Goal: Find specific page/section: Find specific page/section

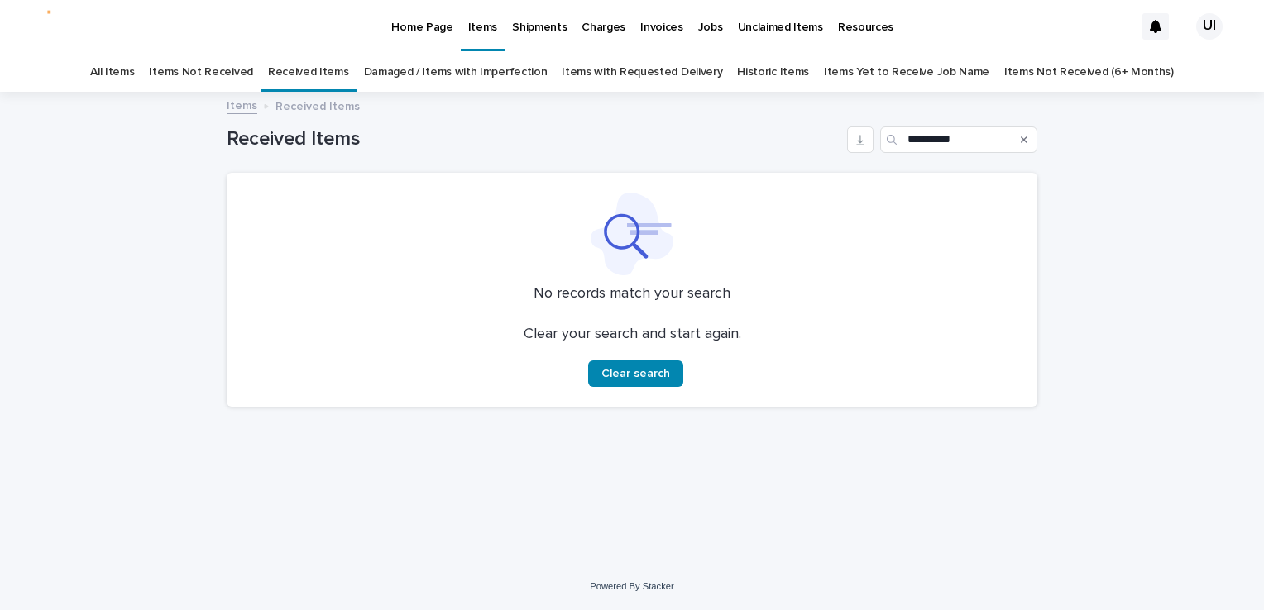
drag, startPoint x: 918, startPoint y: 151, endPoint x: 876, endPoint y: 156, distance: 42.4
click at [876, 156] on div "**********" at bounding box center [632, 132] width 811 height 79
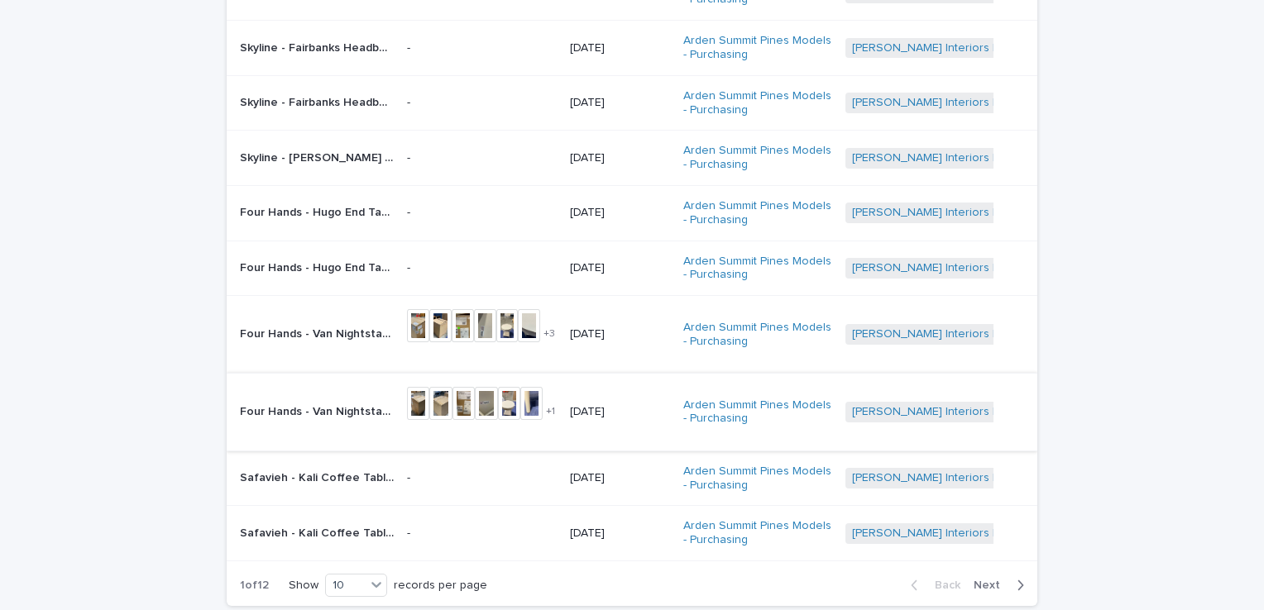
scroll to position [331, 0]
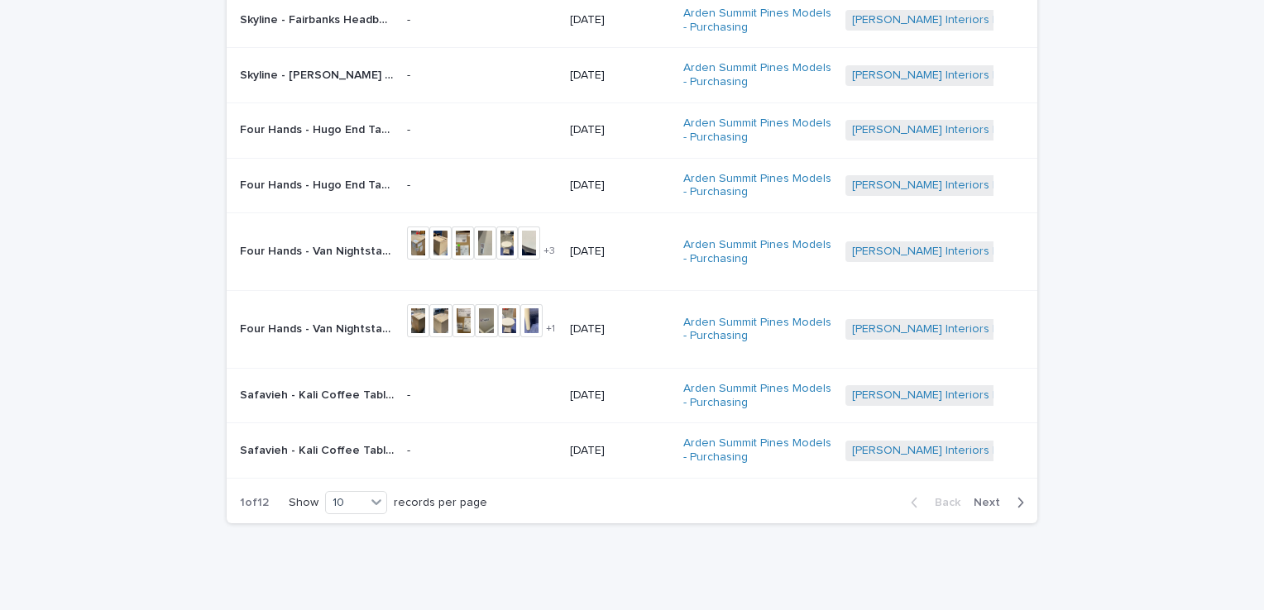
type input "*********"
click at [992, 498] on span "Next" at bounding box center [992, 503] width 36 height 12
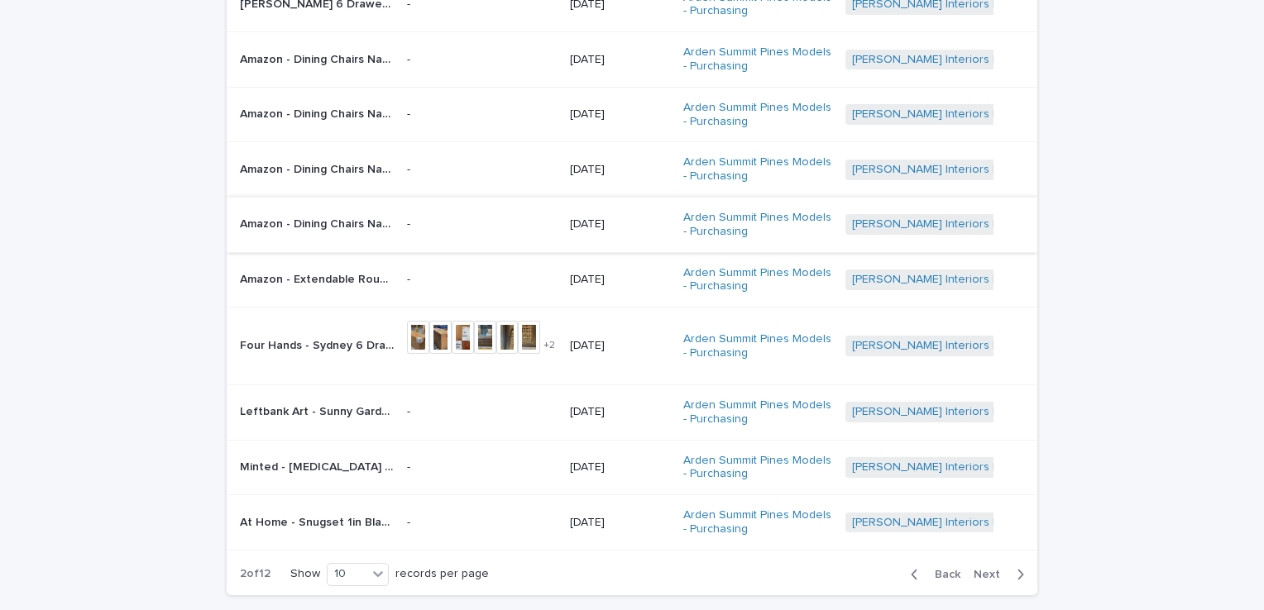
scroll to position [319, 0]
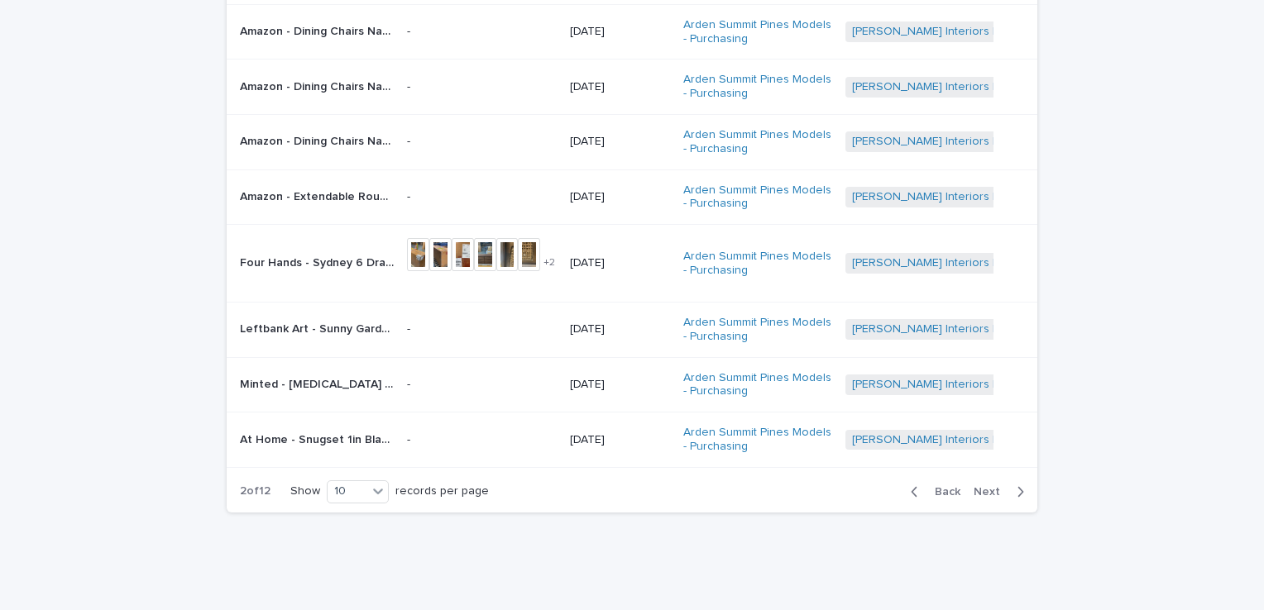
click at [367, 260] on p "Four Hands - Sydney 6 Drawer Dresser Brown Cane • 224923-007 | 70788" at bounding box center [318, 261] width 157 height 17
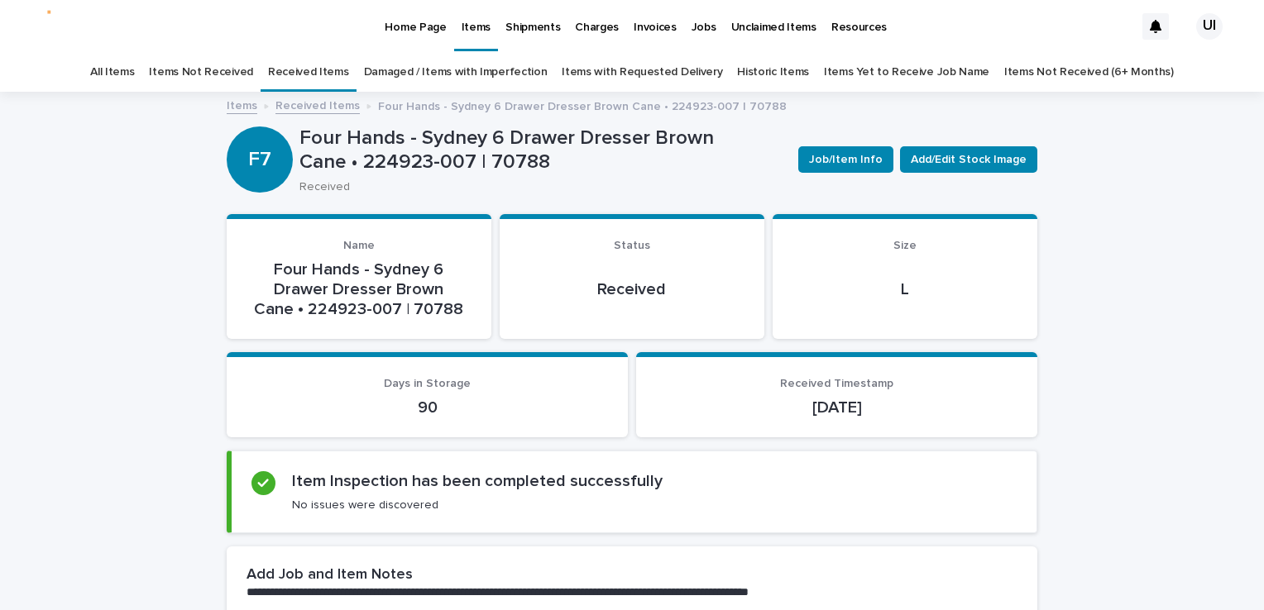
scroll to position [83, 0]
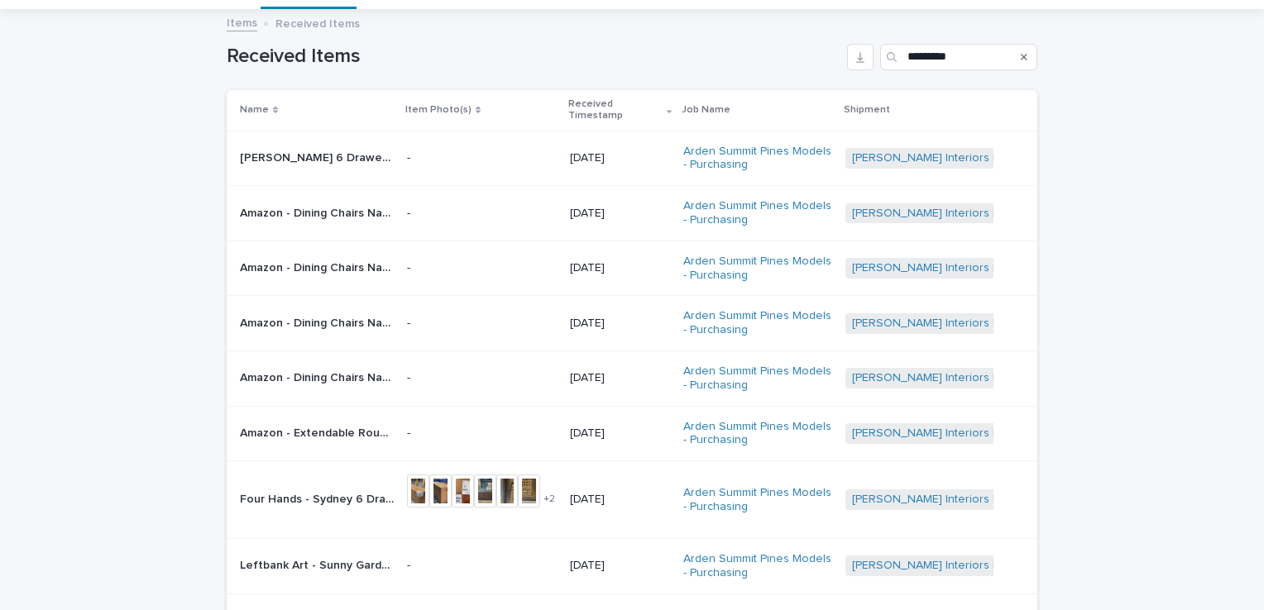
scroll to position [53, 0]
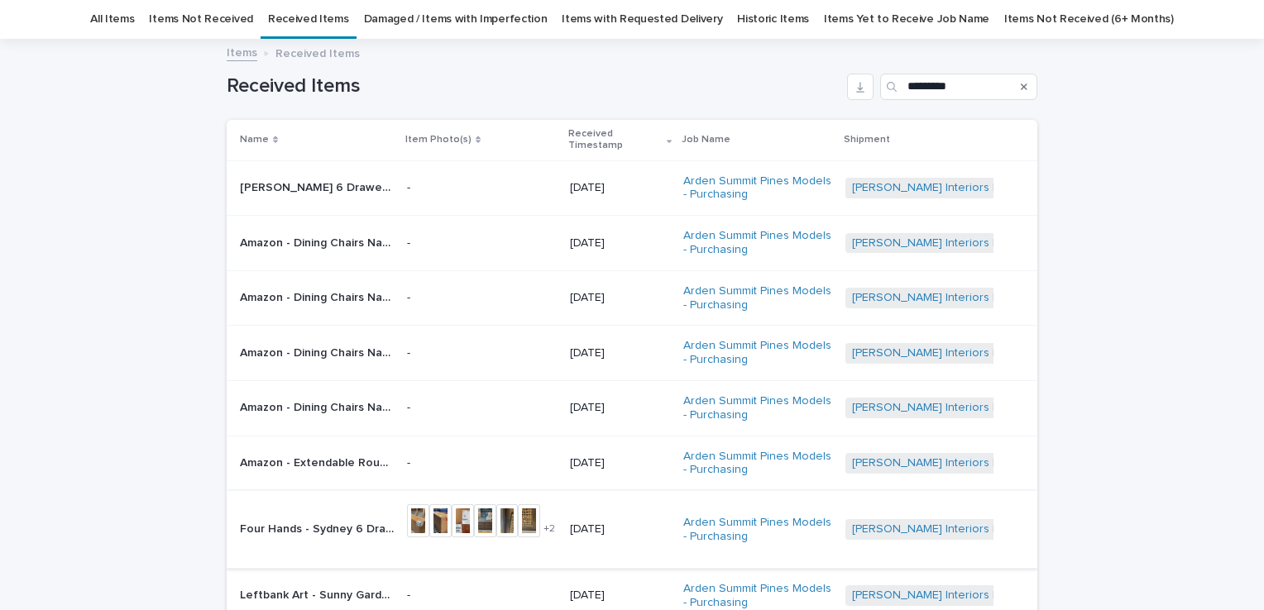
click at [481, 514] on img at bounding box center [485, 521] width 22 height 33
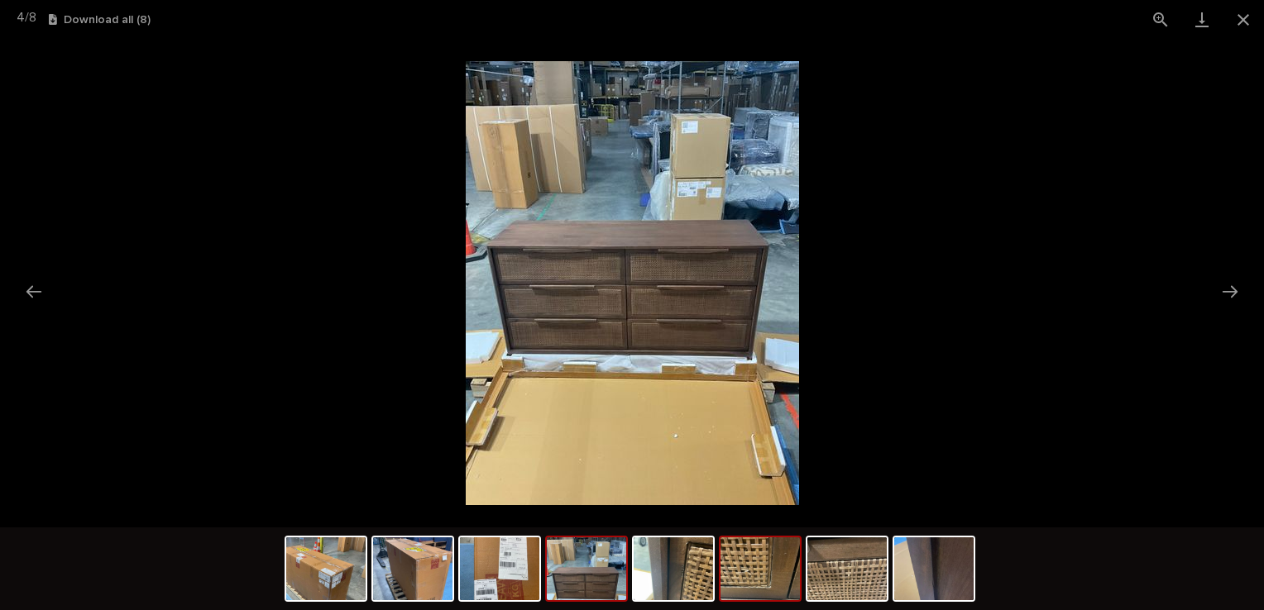
click at [741, 574] on img at bounding box center [760, 569] width 79 height 63
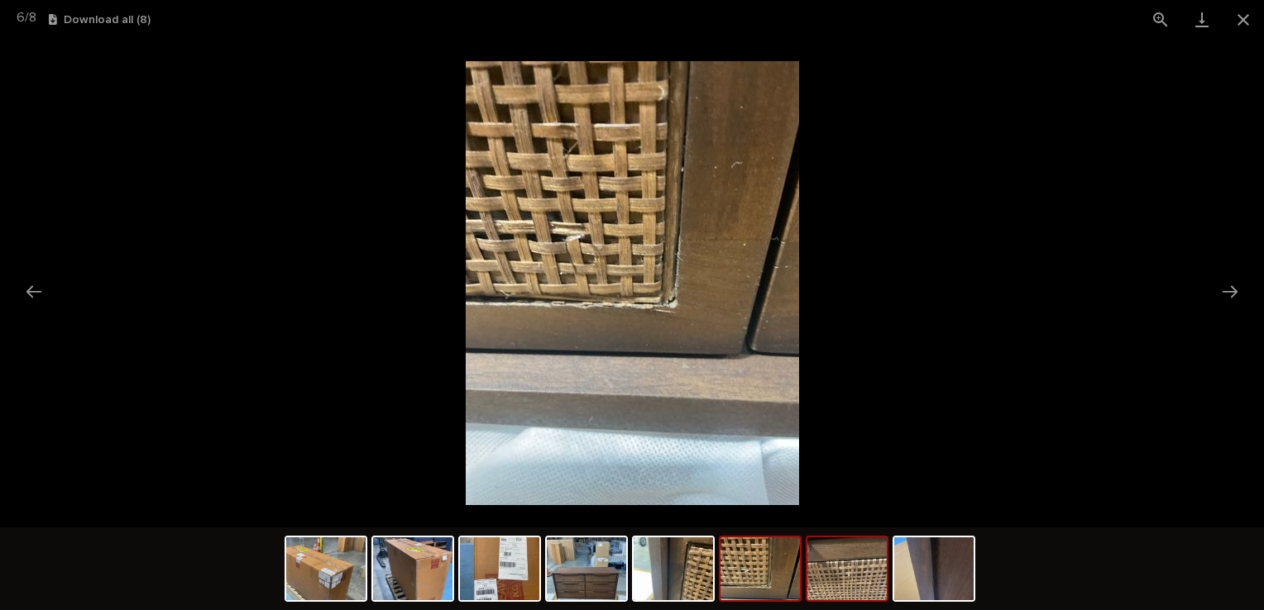
click at [809, 585] on img at bounding box center [846, 569] width 79 height 63
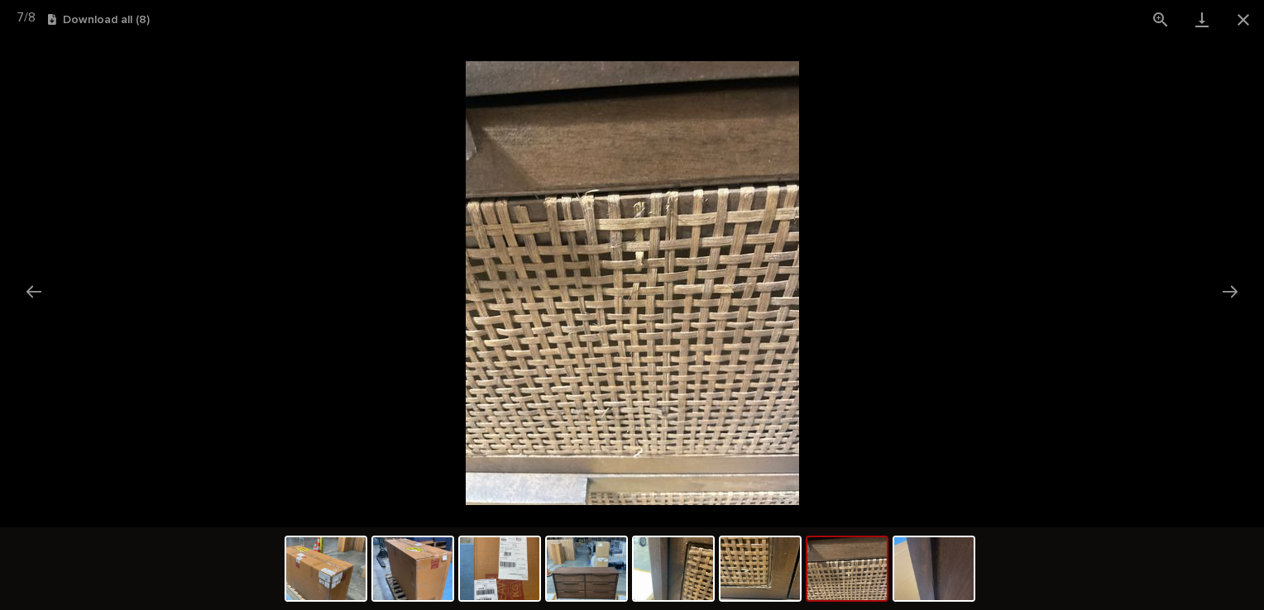
click at [839, 582] on img at bounding box center [846, 569] width 79 height 63
click at [777, 567] on img at bounding box center [760, 569] width 79 height 63
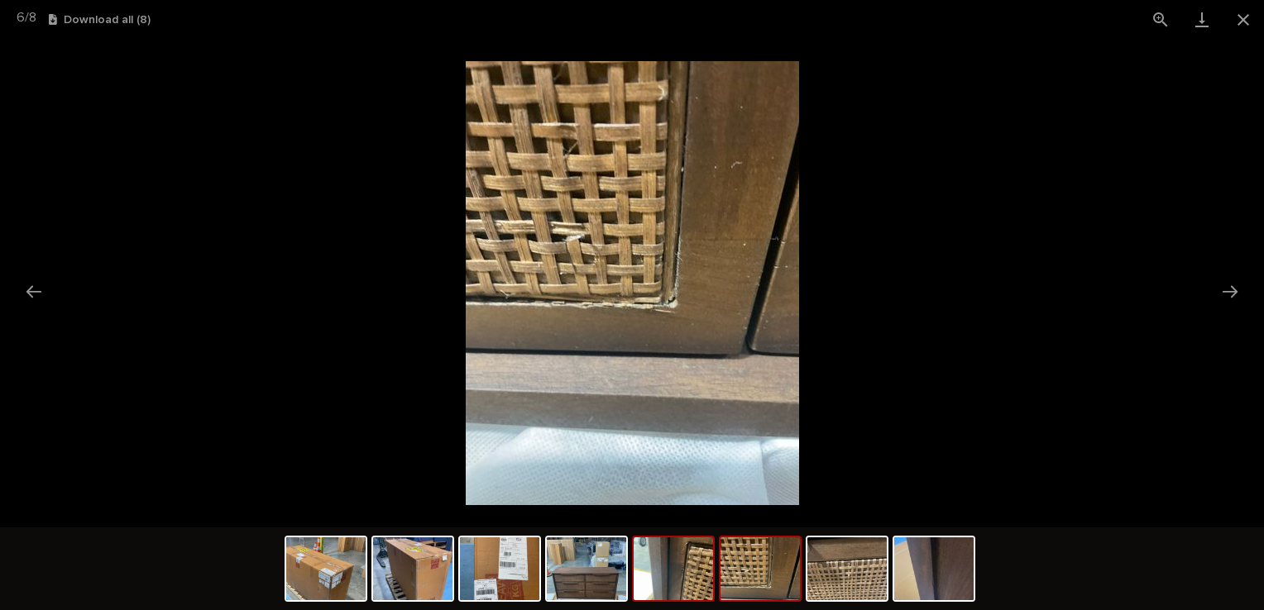
click at [682, 580] on img at bounding box center [673, 569] width 79 height 63
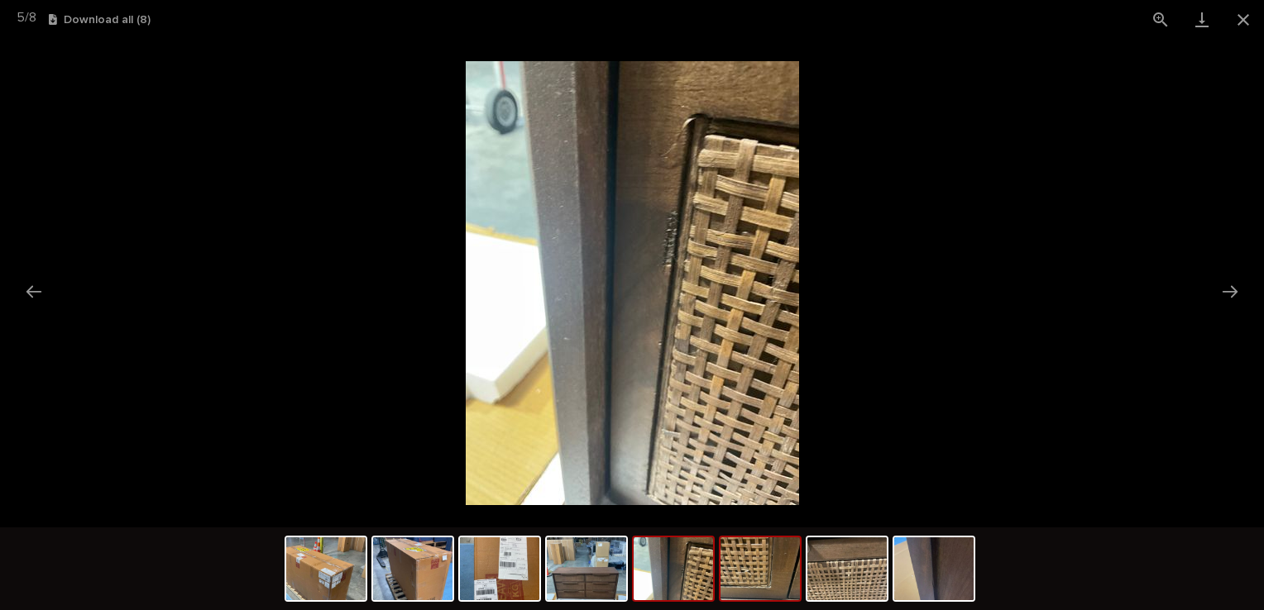
click at [771, 588] on img at bounding box center [760, 569] width 79 height 63
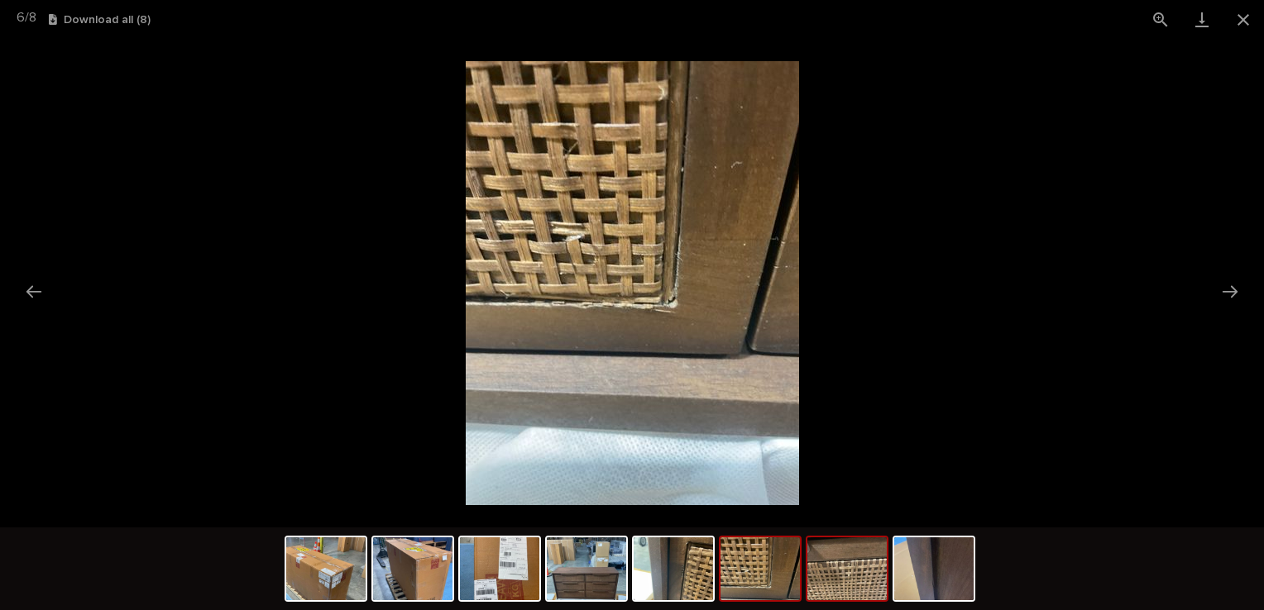
click at [839, 596] on img at bounding box center [846, 569] width 79 height 63
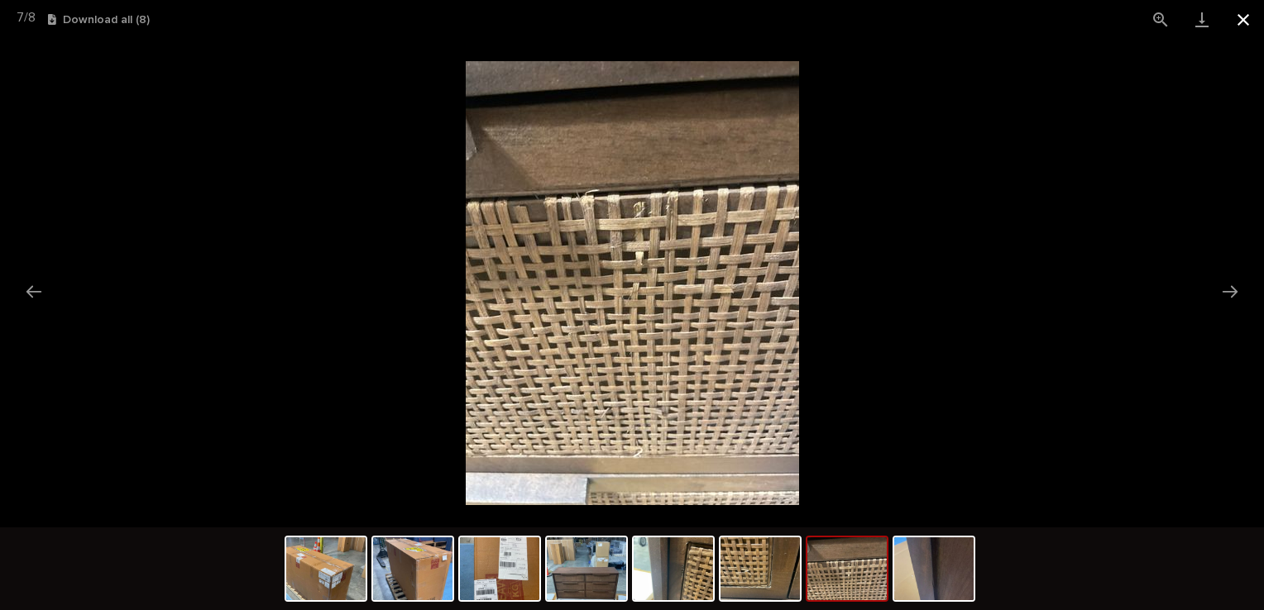
click at [1243, 18] on button "Close gallery" at bounding box center [1243, 19] width 41 height 39
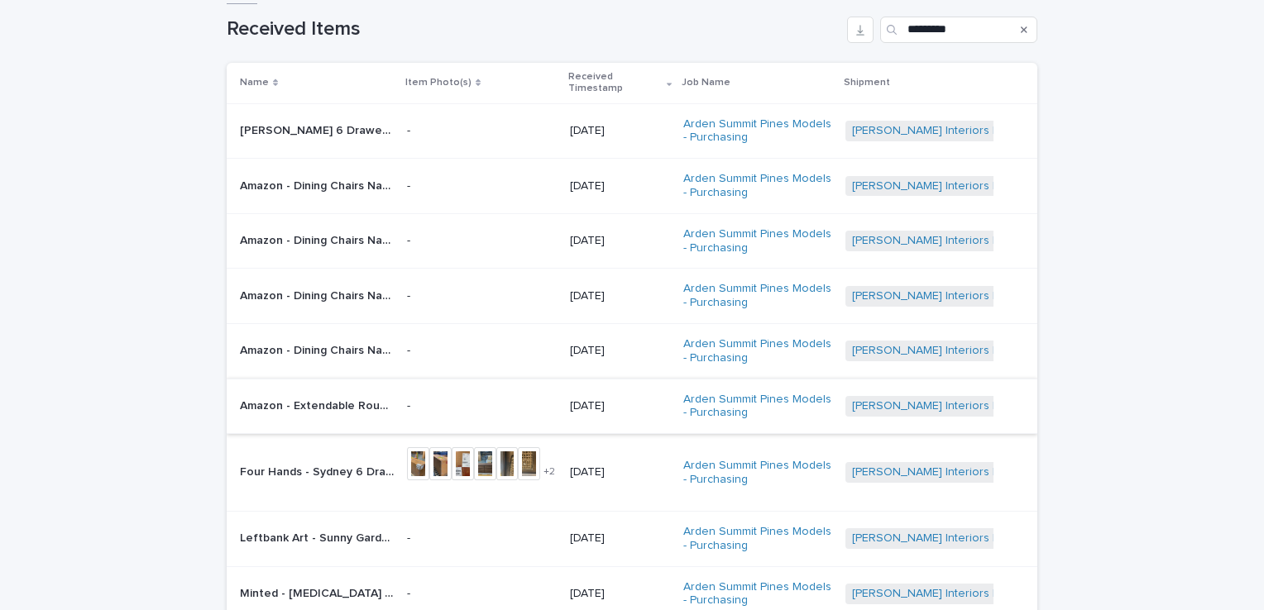
scroll to position [301, 0]
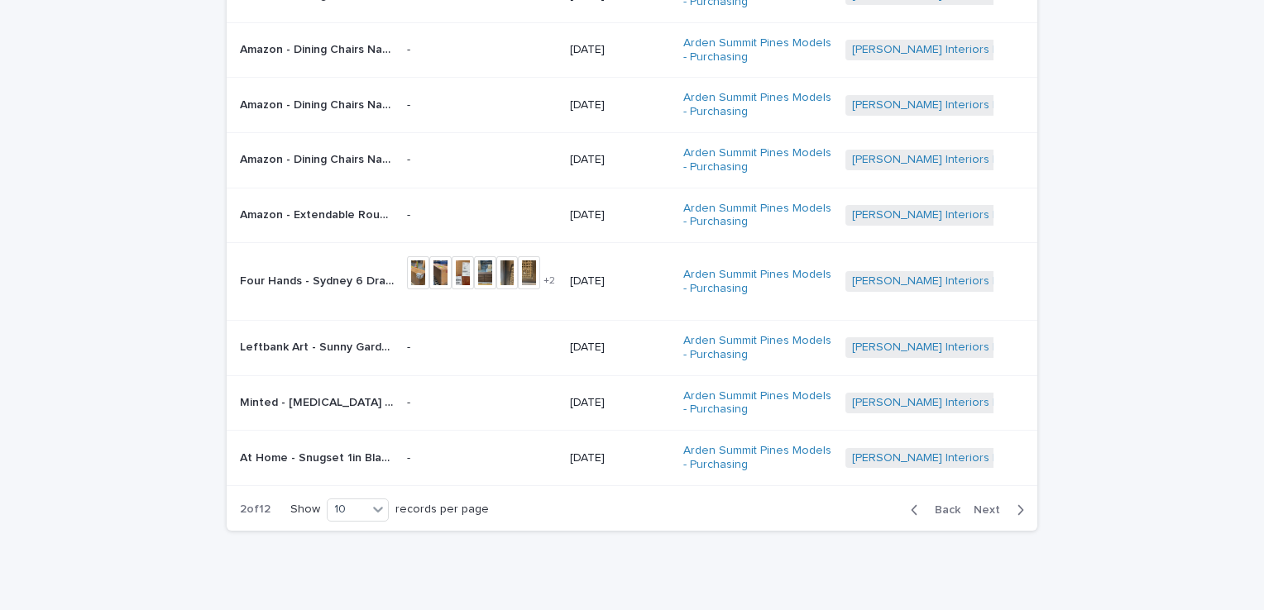
click at [987, 505] on span "Next" at bounding box center [992, 511] width 36 height 12
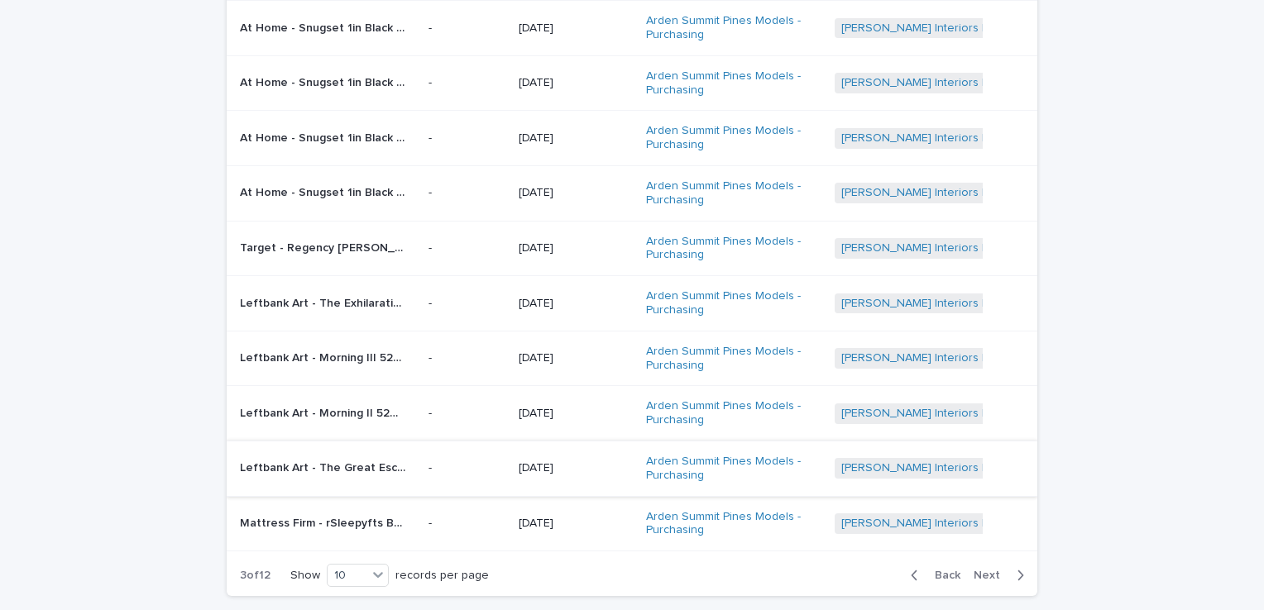
scroll to position [284, 0]
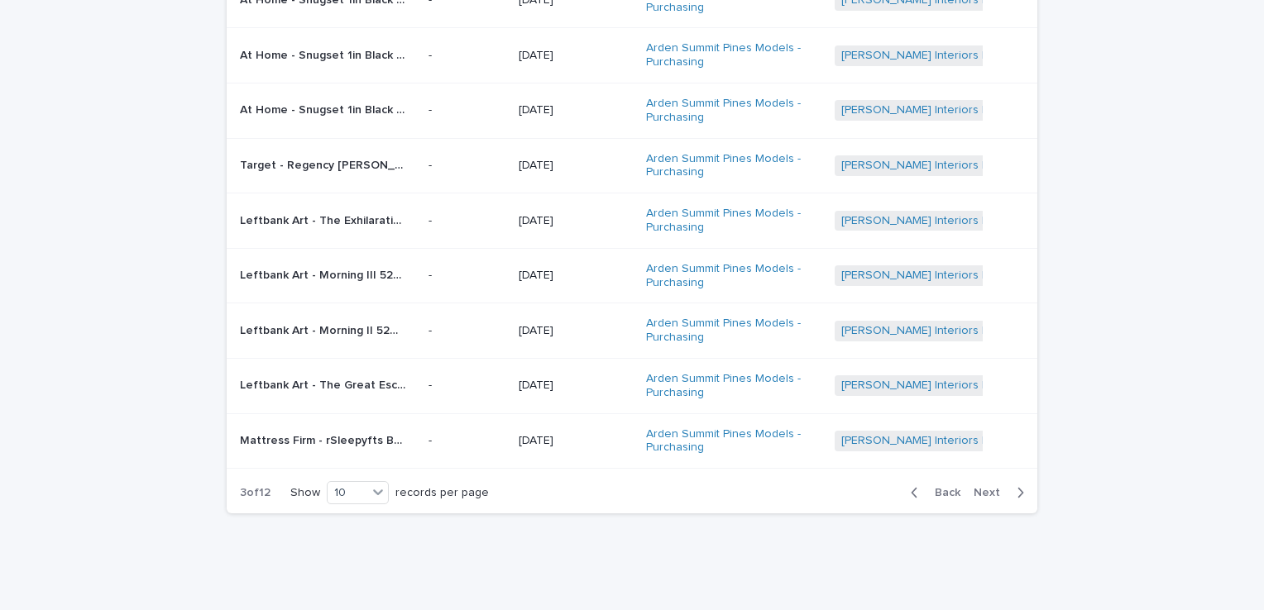
click at [984, 495] on span "Next" at bounding box center [992, 493] width 36 height 12
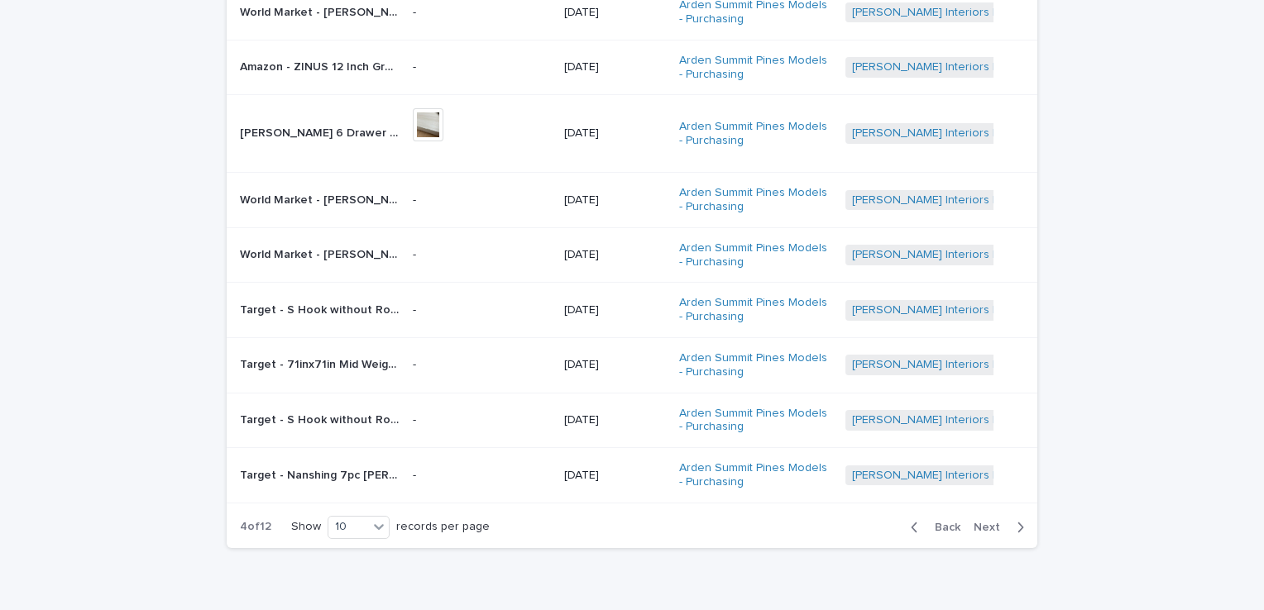
scroll to position [301, 0]
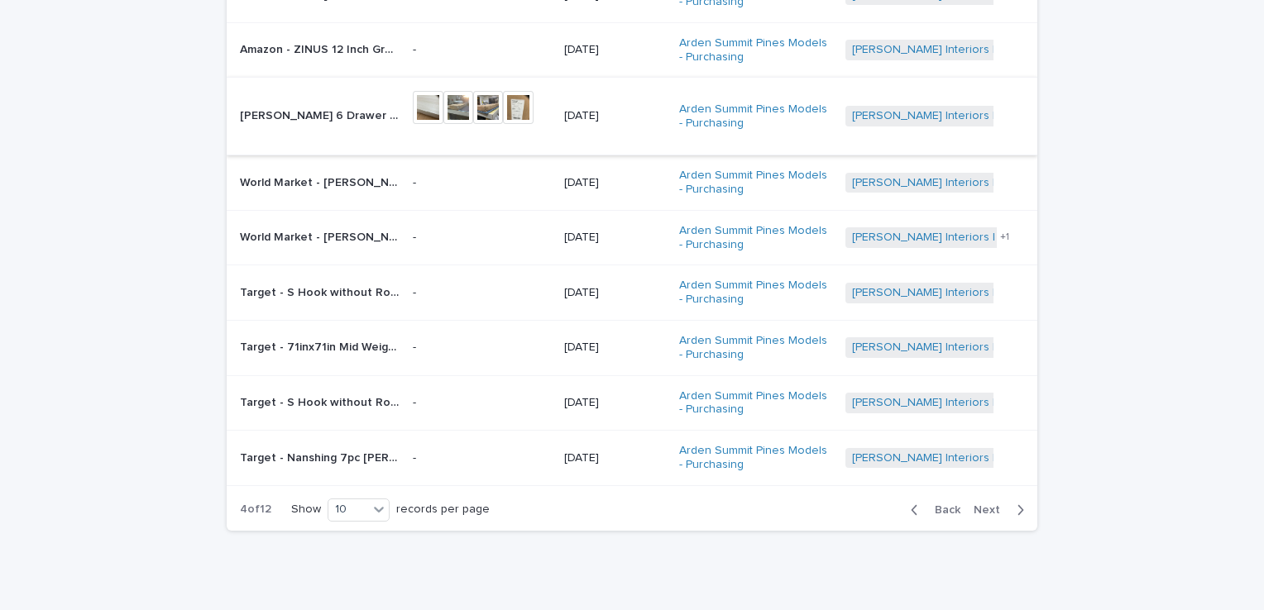
click at [420, 99] on img at bounding box center [428, 107] width 30 height 33
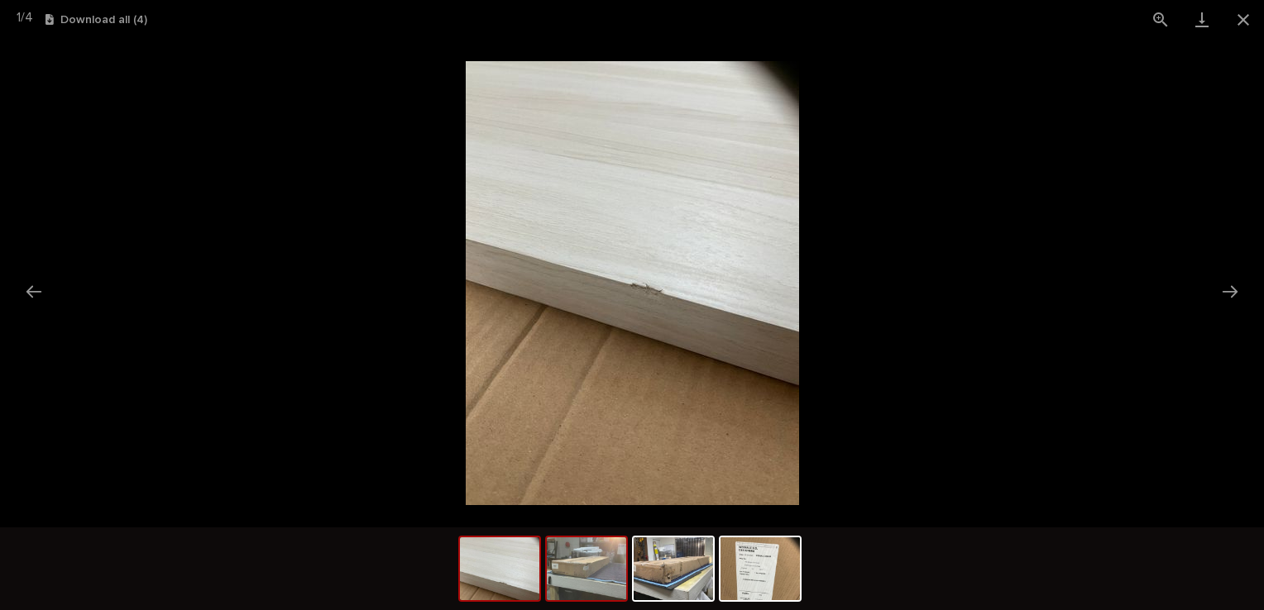
click at [621, 559] on img at bounding box center [586, 569] width 79 height 63
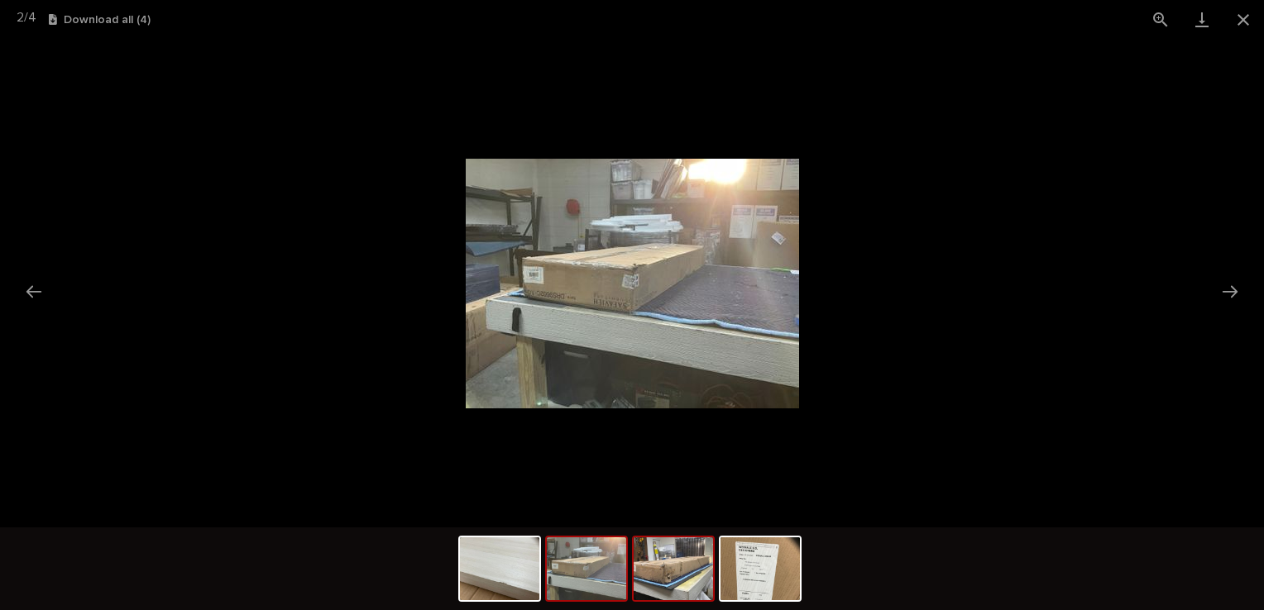
click at [692, 592] on img at bounding box center [673, 569] width 79 height 63
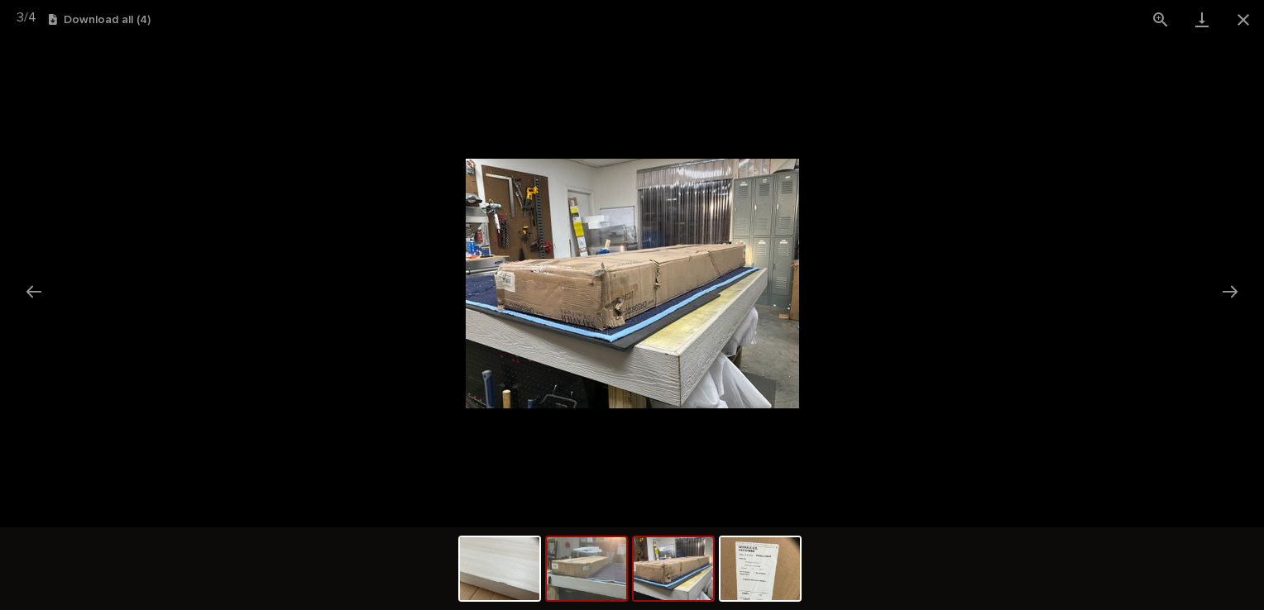
click at [620, 573] on img at bounding box center [586, 569] width 79 height 63
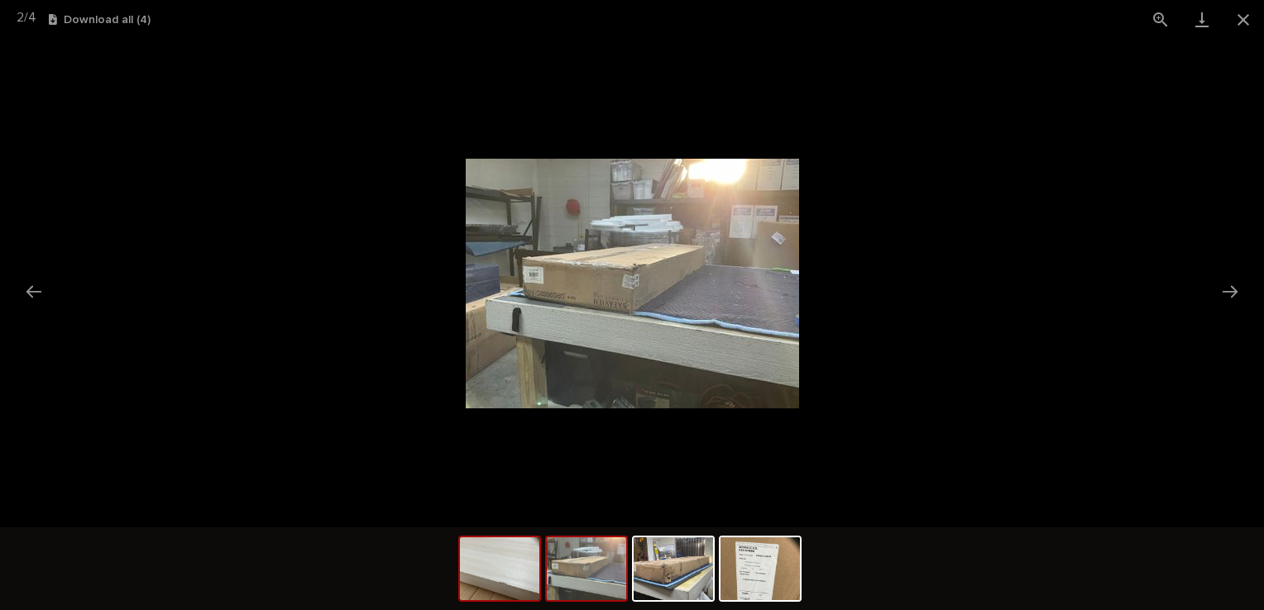
click at [520, 560] on img at bounding box center [499, 569] width 79 height 63
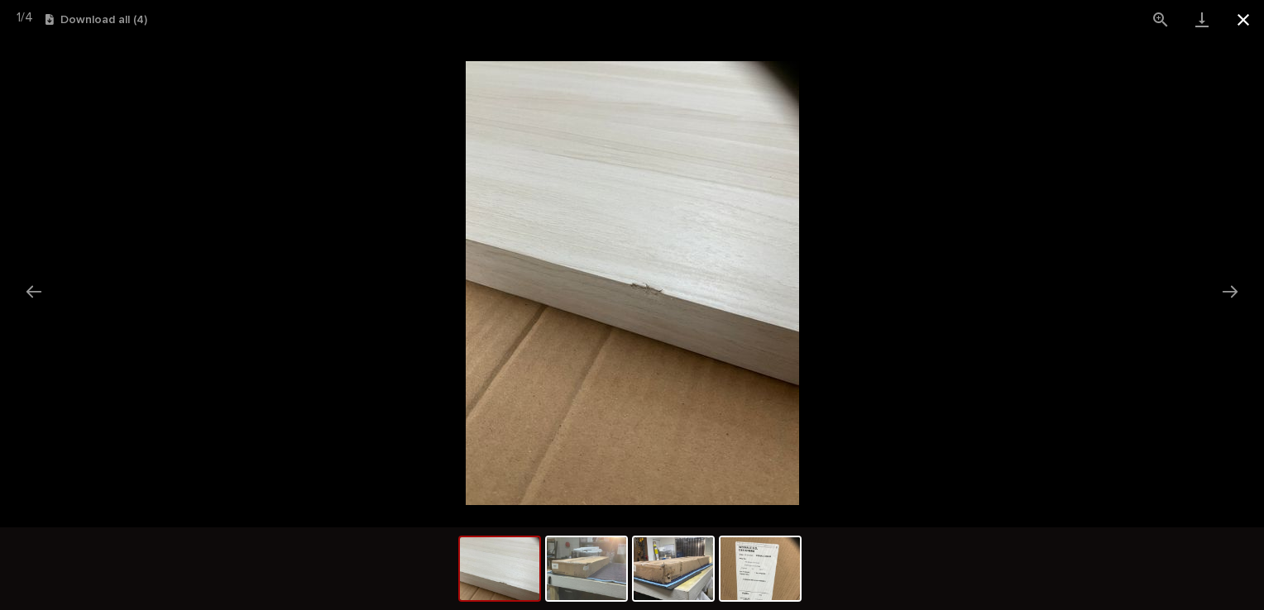
click at [1238, 16] on button "Close gallery" at bounding box center [1243, 19] width 41 height 39
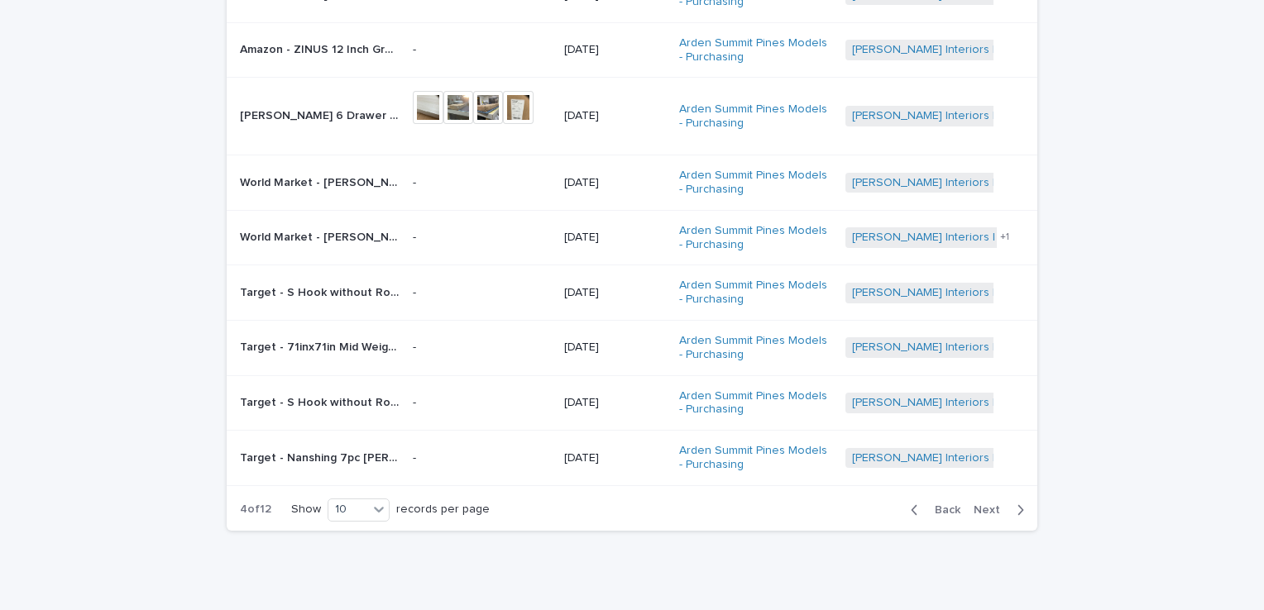
click at [986, 506] on span "Next" at bounding box center [992, 511] width 36 height 12
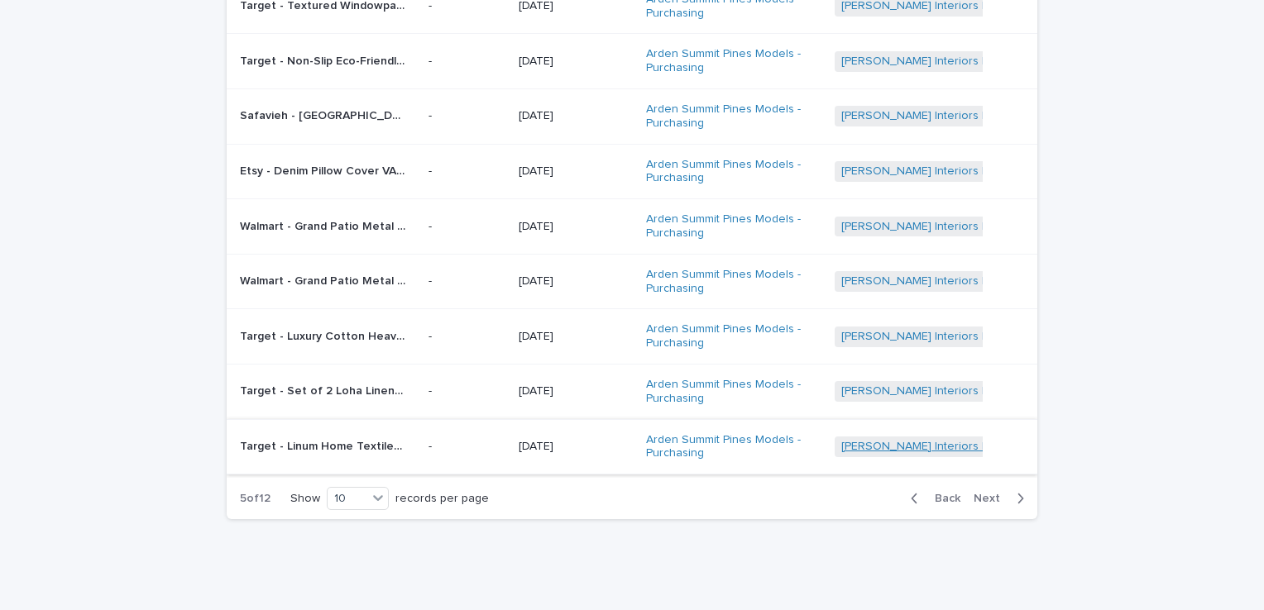
scroll to position [284, 0]
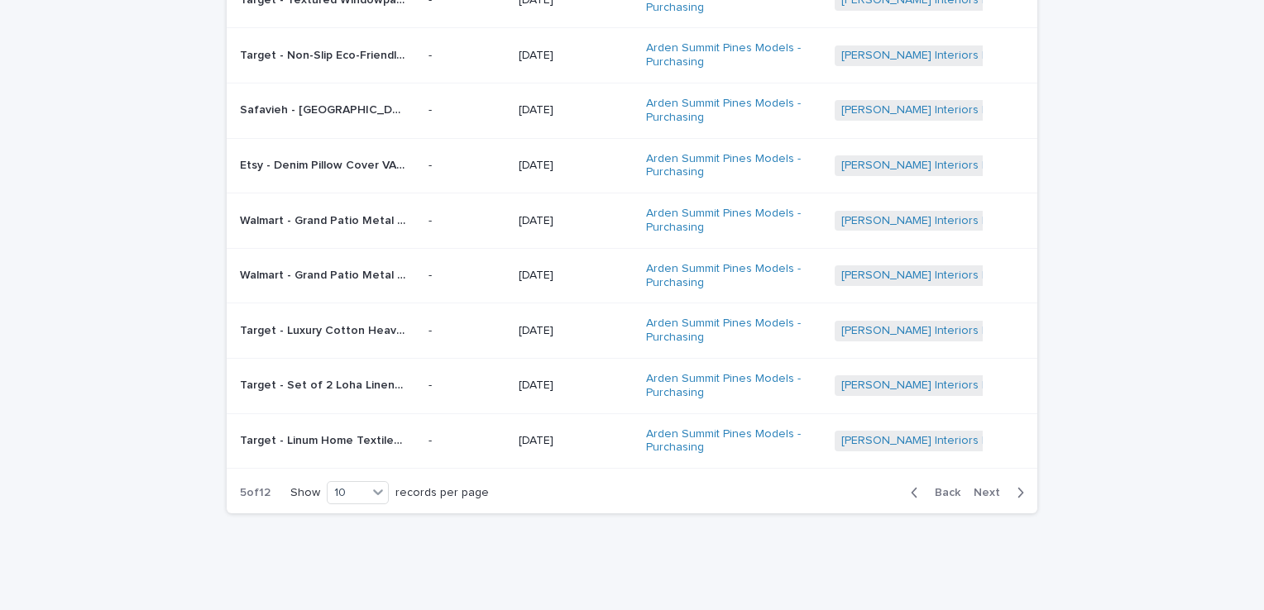
click at [984, 487] on span "Next" at bounding box center [992, 493] width 36 height 12
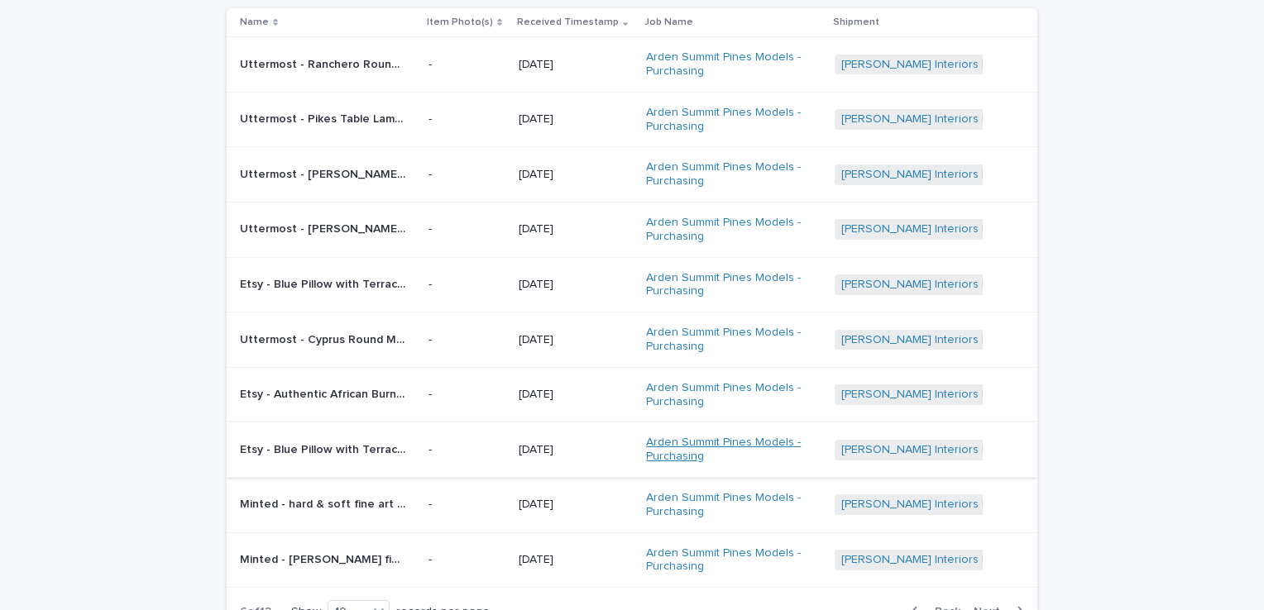
scroll to position [201, 0]
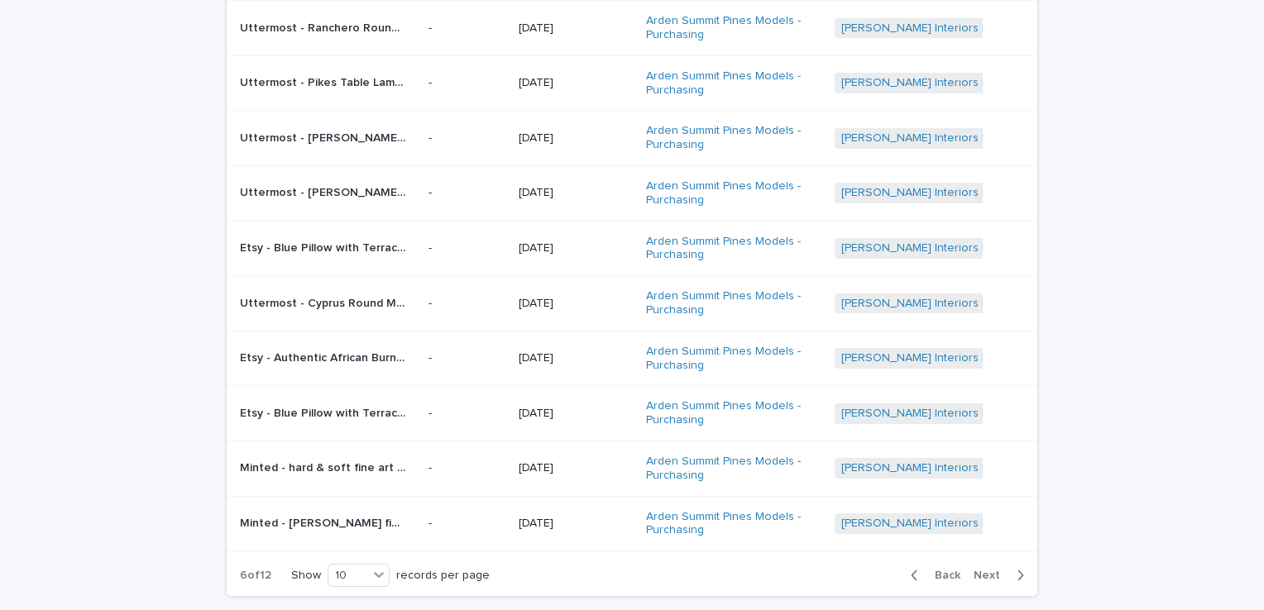
click at [990, 570] on span "Next" at bounding box center [992, 576] width 36 height 12
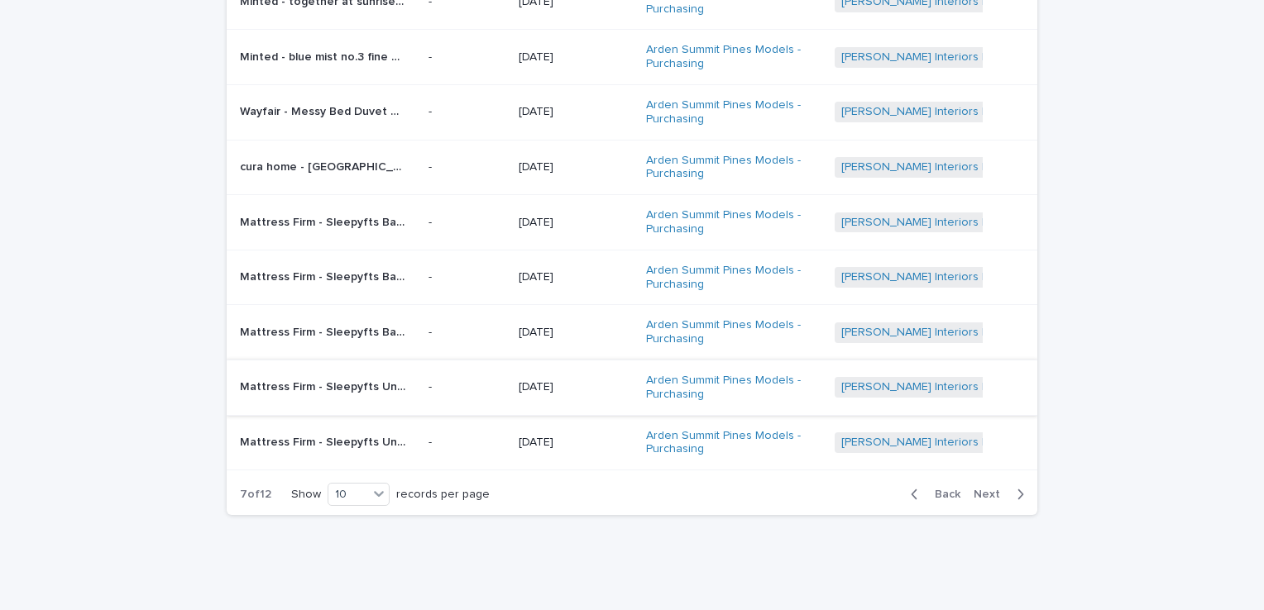
scroll to position [284, 0]
click at [994, 491] on span "Next" at bounding box center [992, 493] width 36 height 12
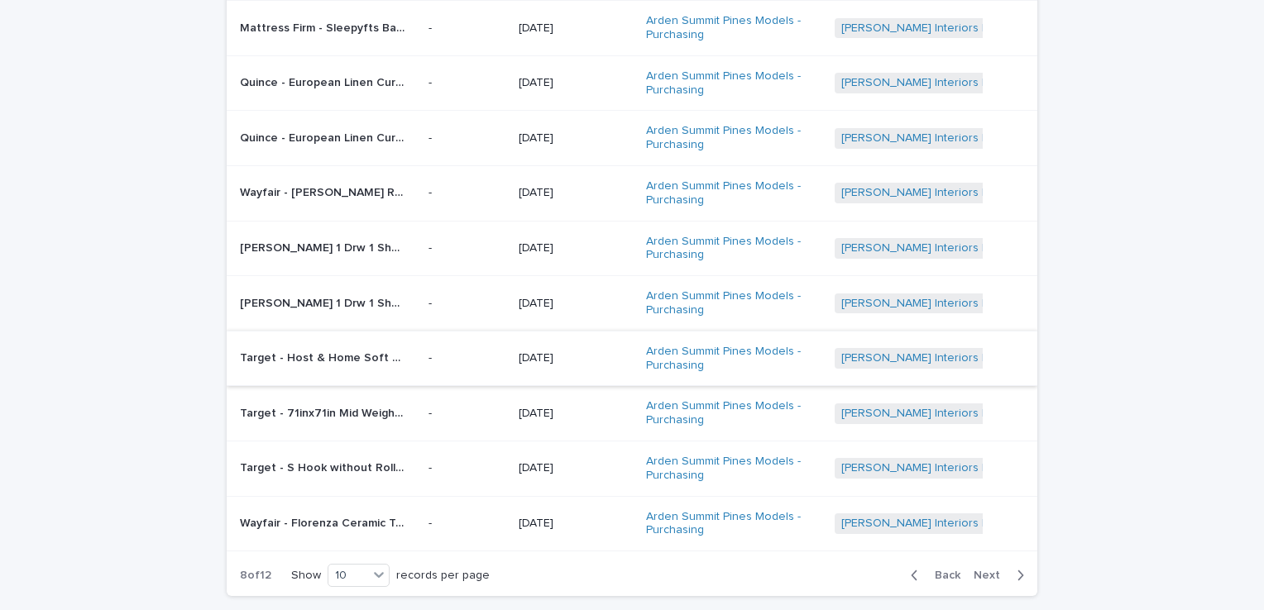
scroll to position [284, 0]
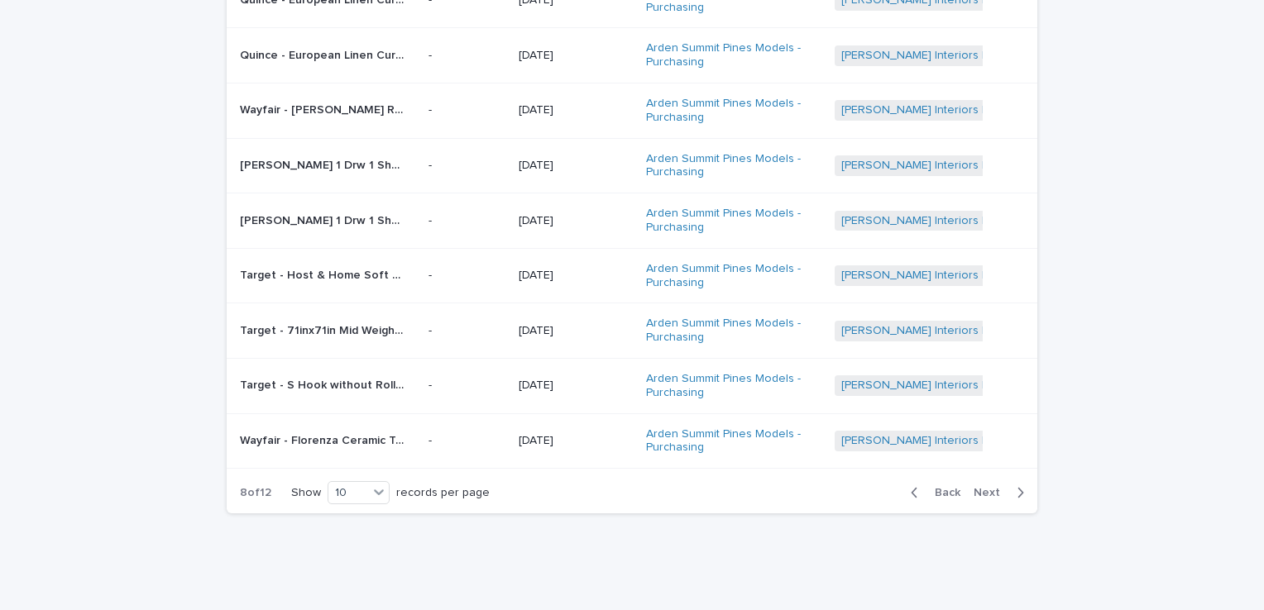
click at [986, 492] on span "Next" at bounding box center [992, 493] width 36 height 12
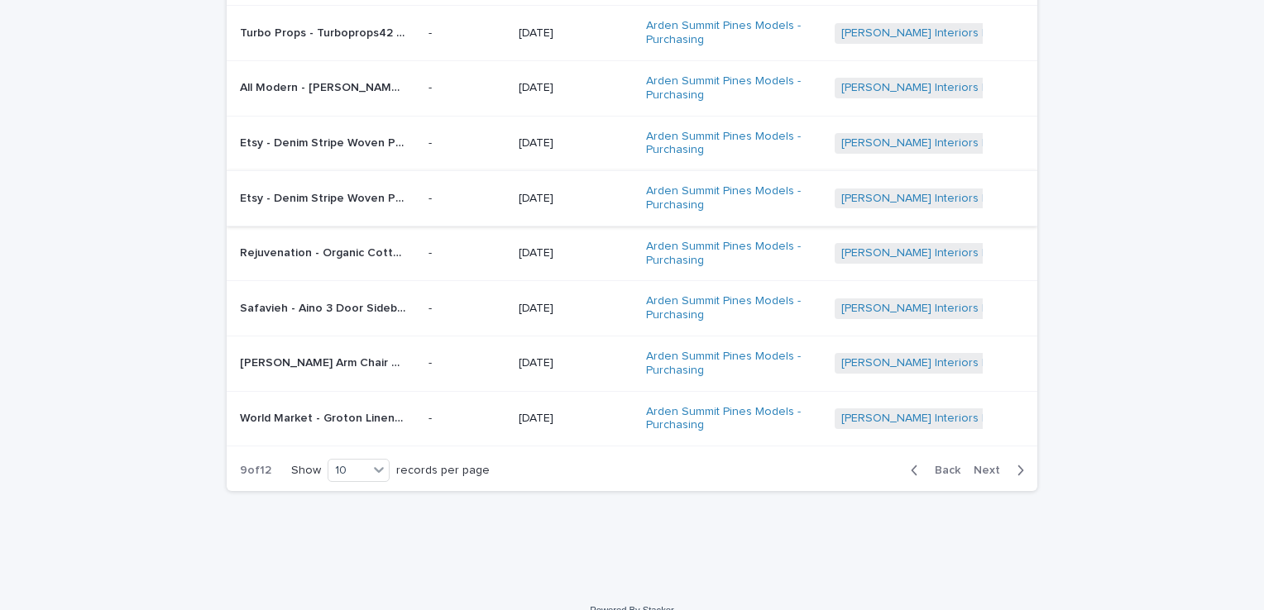
scroll to position [328, 0]
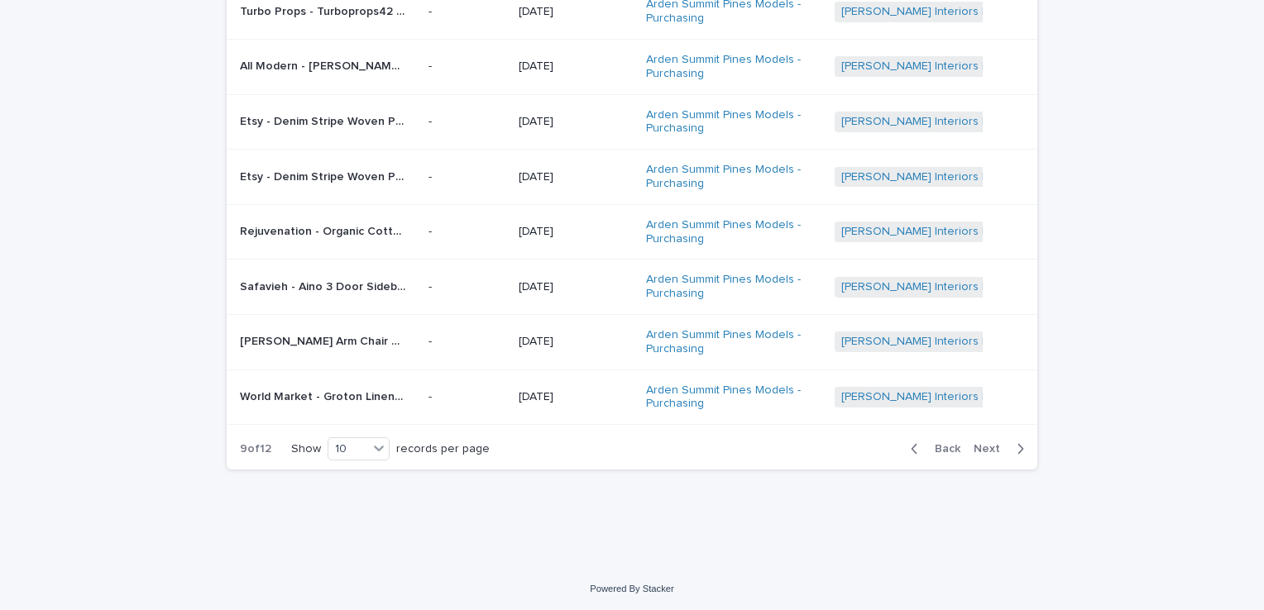
click at [992, 448] on span "Next" at bounding box center [992, 449] width 36 height 12
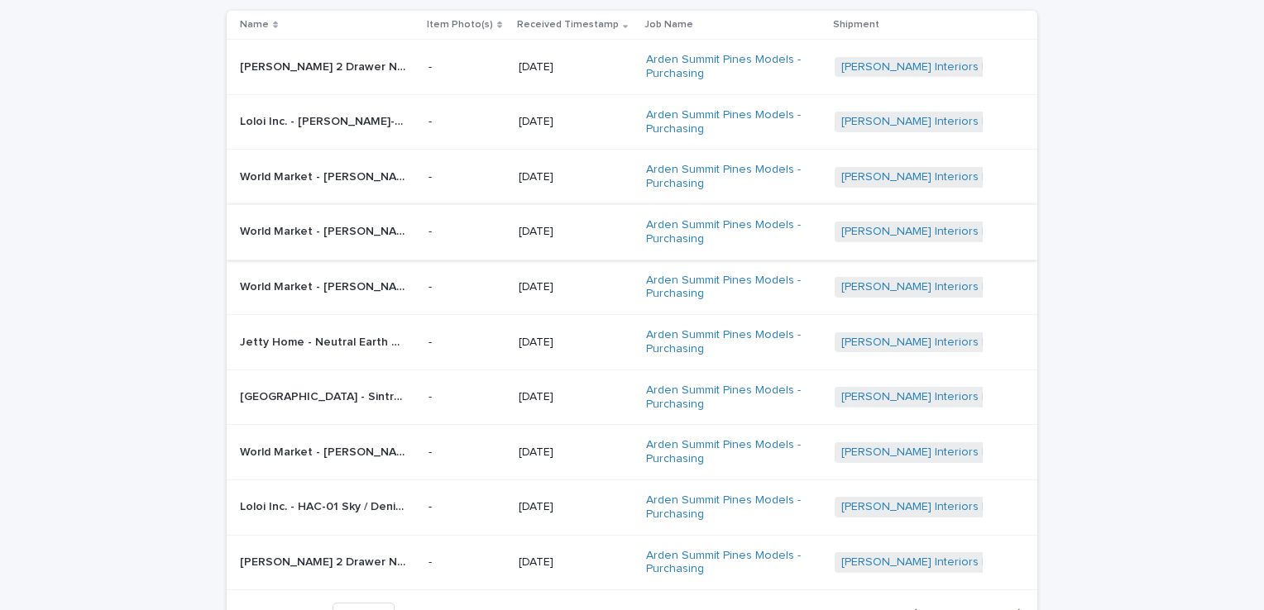
scroll to position [245, 0]
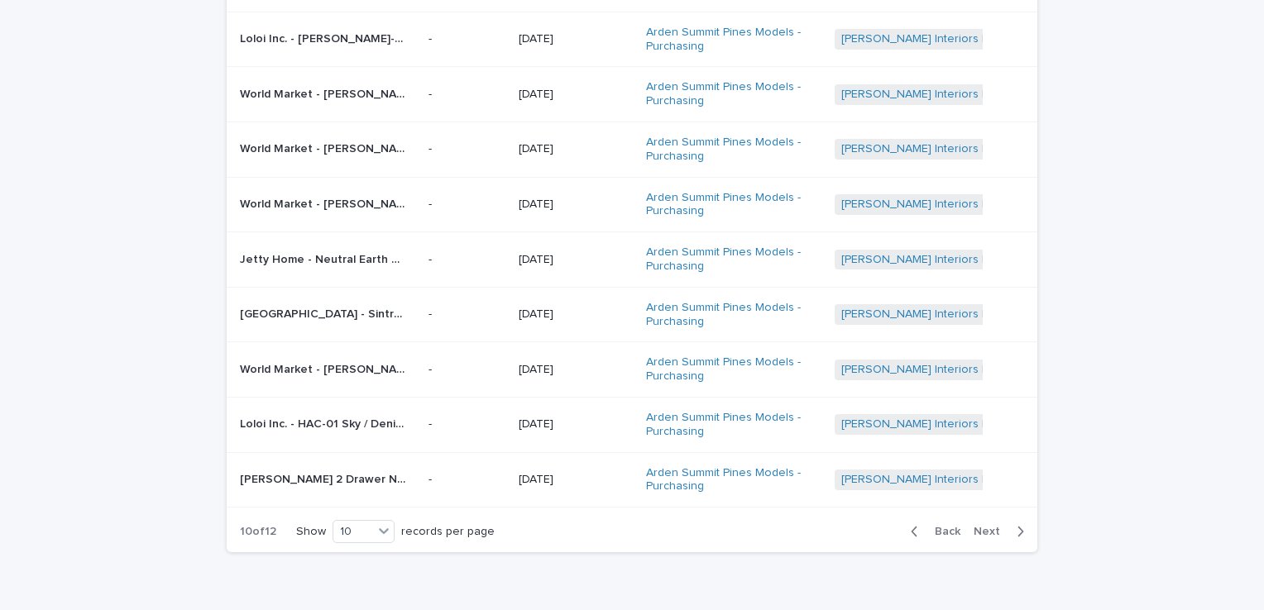
click at [989, 528] on span "Next" at bounding box center [992, 532] width 36 height 12
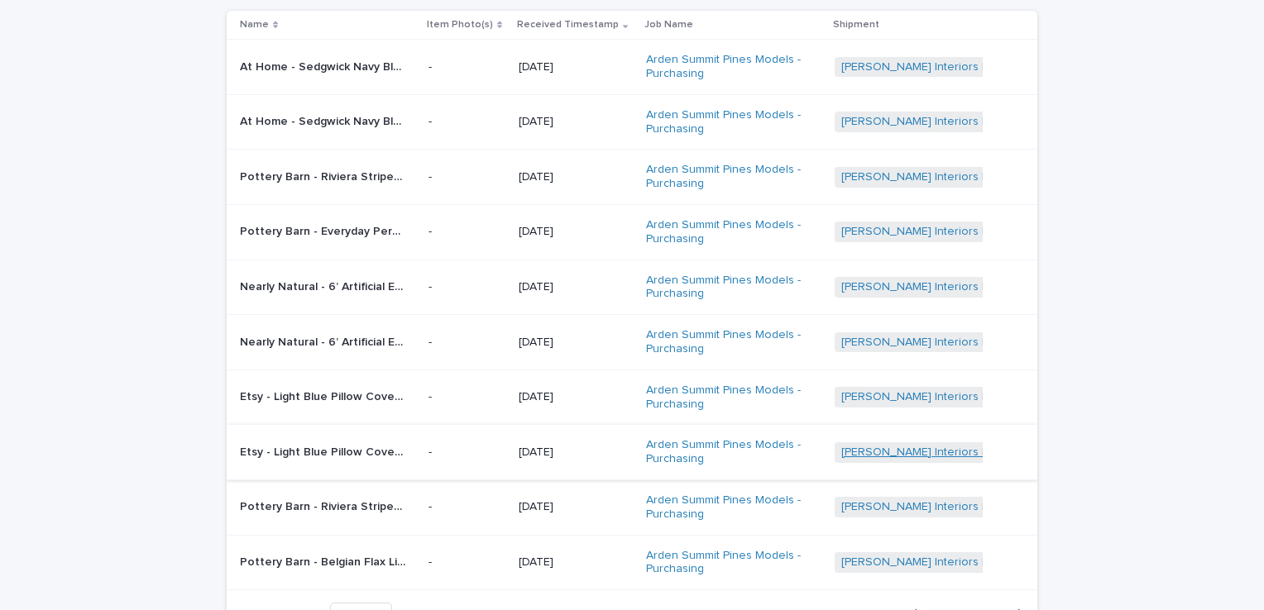
scroll to position [245, 0]
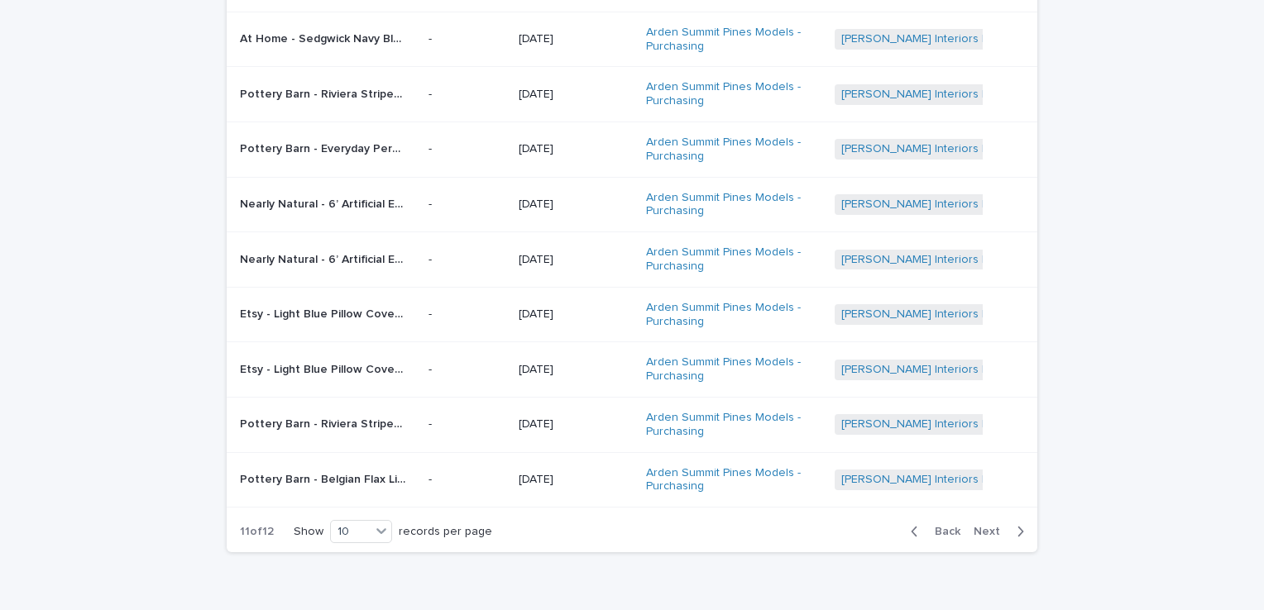
click at [988, 532] on span "Next" at bounding box center [992, 532] width 36 height 12
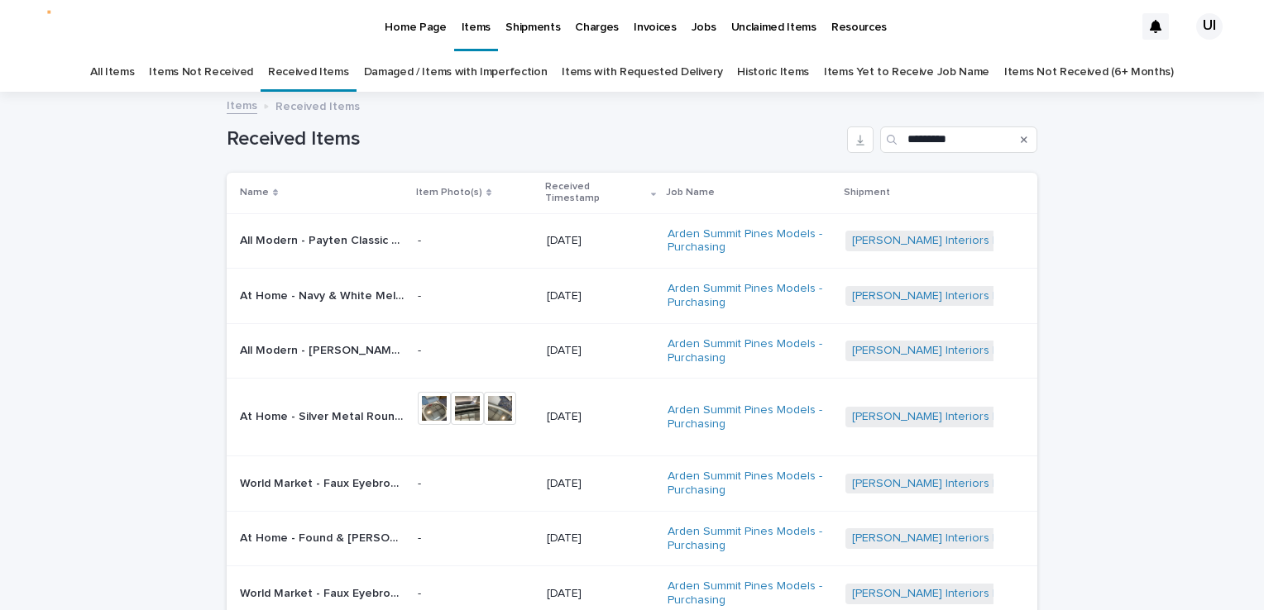
drag, startPoint x: 136, startPoint y: 574, endPoint x: 153, endPoint y: 563, distance: 20.4
click at [136, 574] on div "Loading... Saving… Loading... Saving… Received Items ********* Name Item Photo(…" at bounding box center [632, 427] width 1264 height 669
